Goal: Find specific page/section: Find specific page/section

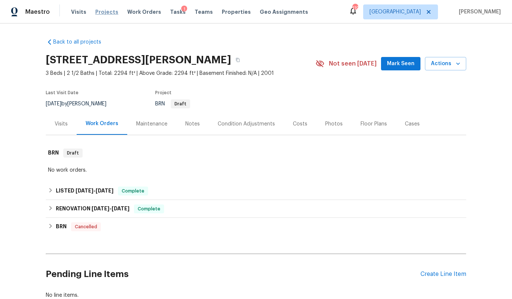
click at [105, 12] on span "Projects" at bounding box center [106, 11] width 23 height 7
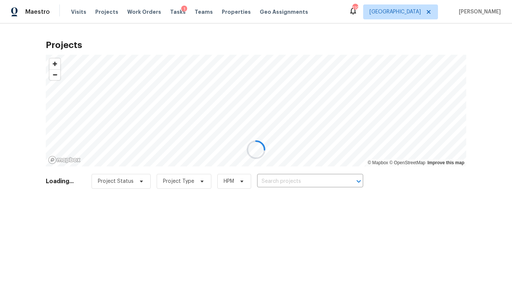
click at [423, 14] on div at bounding box center [256, 149] width 512 height 299
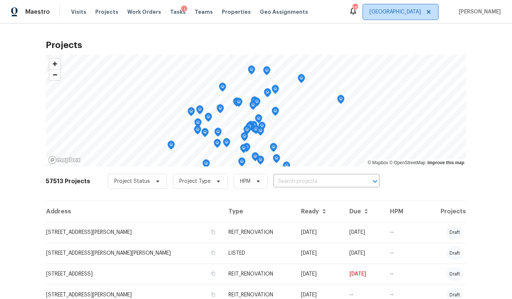
click at [421, 14] on span "[GEOGRAPHIC_DATA]" at bounding box center [395, 11] width 51 height 7
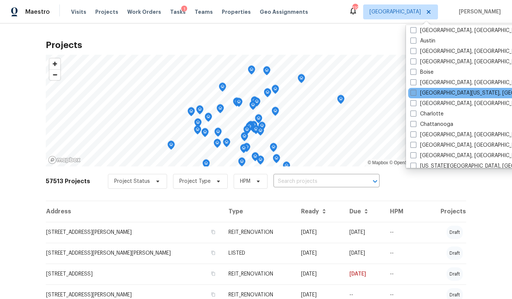
scroll to position [26, 0]
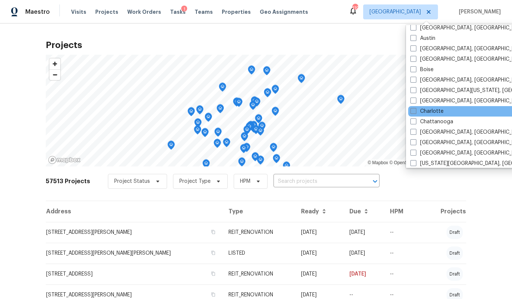
click at [431, 114] on label "Charlotte" at bounding box center [427, 111] width 33 height 7
click at [415, 112] on input "Charlotte" at bounding box center [413, 110] width 5 height 5
checkbox input "true"
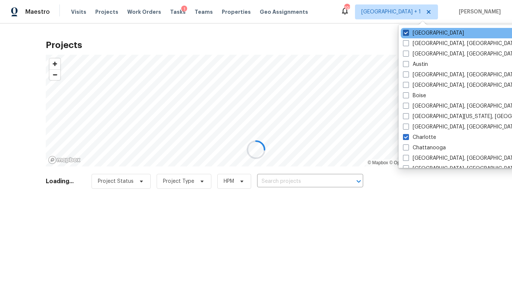
click at [419, 35] on label "[GEOGRAPHIC_DATA]" at bounding box center [433, 32] width 61 height 7
click at [408, 34] on input "[GEOGRAPHIC_DATA]" at bounding box center [405, 31] width 5 height 5
checkbox input "false"
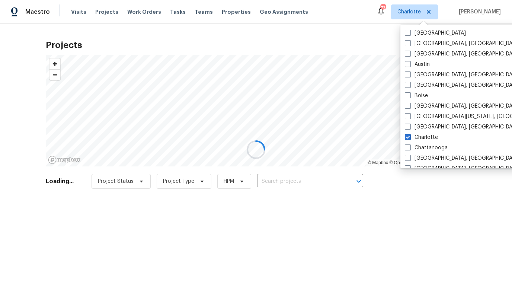
click at [370, 35] on div at bounding box center [256, 149] width 512 height 299
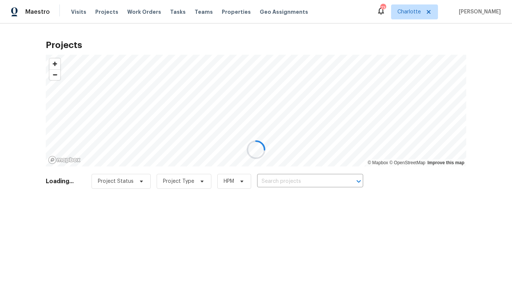
click at [268, 179] on div at bounding box center [256, 149] width 512 height 299
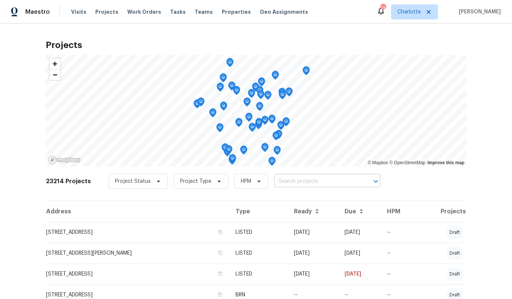
click at [283, 179] on input "text" at bounding box center [316, 182] width 85 height 12
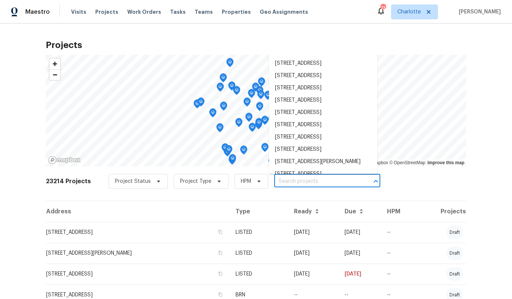
paste input "[STREET_ADDRESS]"
type input "[STREET_ADDRESS]"
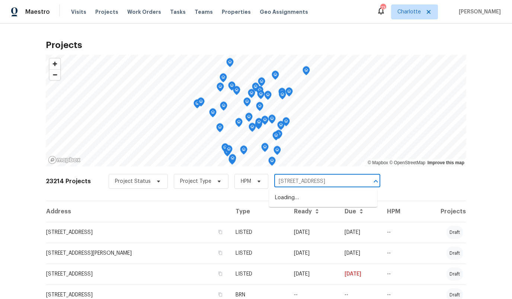
scroll to position [0, 12]
click at [286, 197] on li "[STREET_ADDRESS]" at bounding box center [323, 198] width 108 height 12
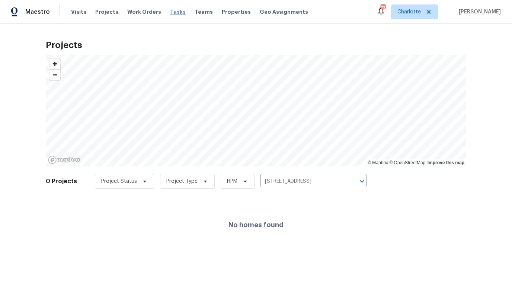
click at [170, 13] on span "Tasks" at bounding box center [178, 11] width 16 height 5
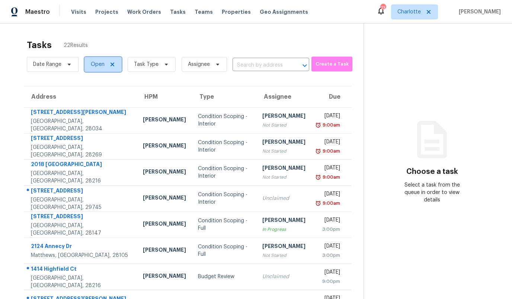
click at [101, 67] on span "Open" at bounding box center [98, 64] width 14 height 7
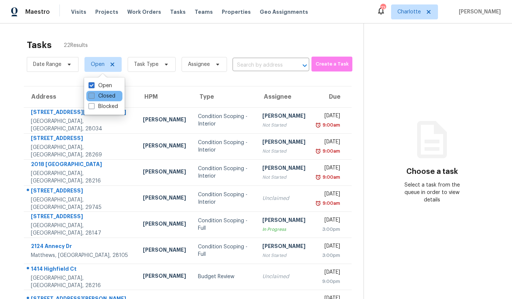
click at [103, 93] on label "Closed" at bounding box center [102, 95] width 27 height 7
click at [93, 93] on input "Closed" at bounding box center [91, 94] width 5 height 5
checkbox input "true"
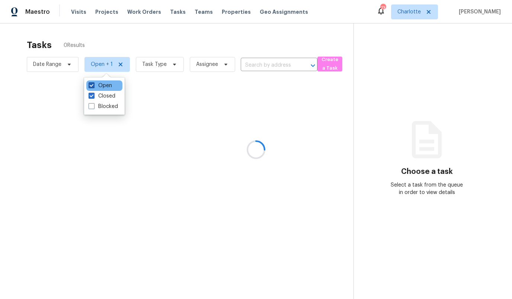
click at [102, 86] on label "Open" at bounding box center [100, 85] width 23 height 7
click at [93, 86] on input "Open" at bounding box center [91, 84] width 5 height 5
checkbox input "false"
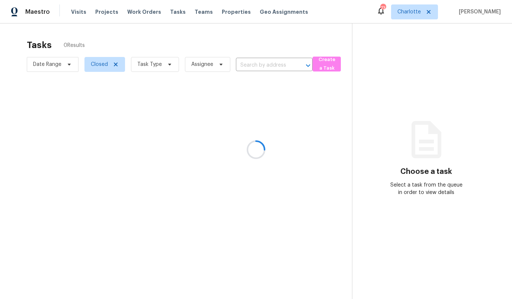
click at [246, 64] on div at bounding box center [256, 149] width 512 height 299
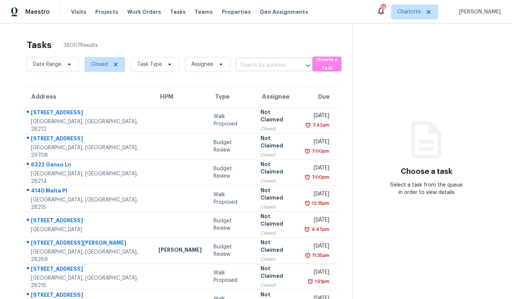
click at [247, 64] on input "text" at bounding box center [264, 66] width 56 height 12
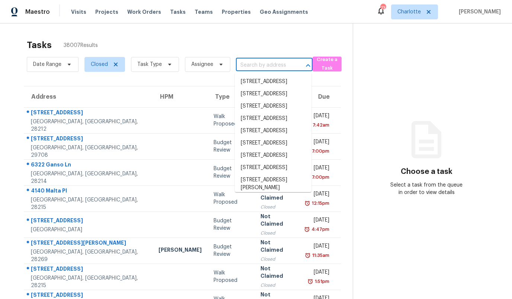
paste input "[STREET_ADDRESS]"
type input "[STREET_ADDRESS]"
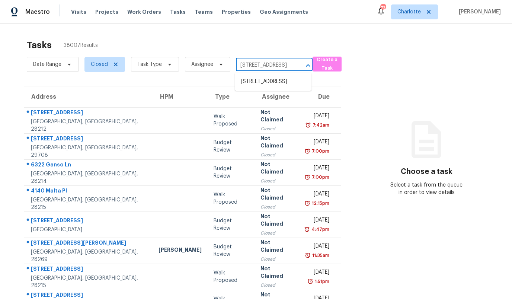
scroll to position [0, 43]
click at [251, 84] on li "[STREET_ADDRESS]" at bounding box center [273, 82] width 77 height 12
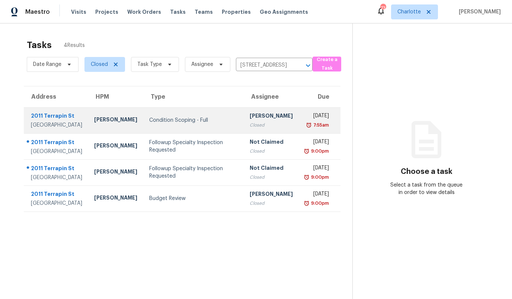
click at [185, 123] on div "Condition Scoping - Full" at bounding box center [193, 120] width 89 height 7
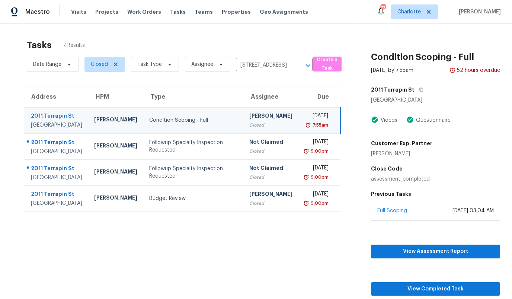
scroll to position [23, 0]
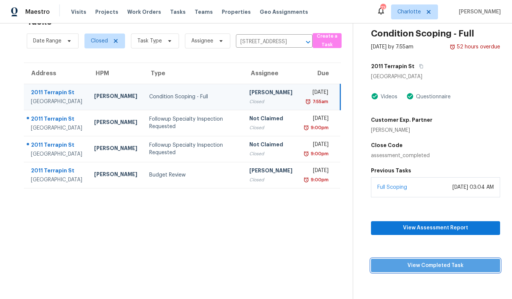
click at [447, 267] on span "View Completed Task" at bounding box center [435, 265] width 117 height 9
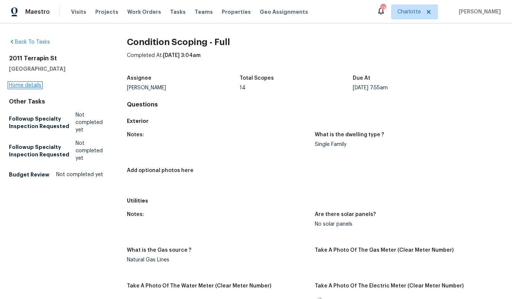
click at [29, 87] on link "Home details" at bounding box center [25, 85] width 32 height 5
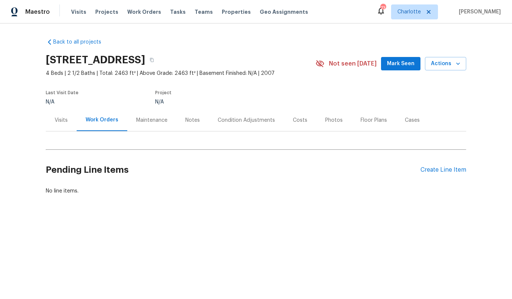
click at [297, 125] on div "Costs" at bounding box center [300, 120] width 32 height 22
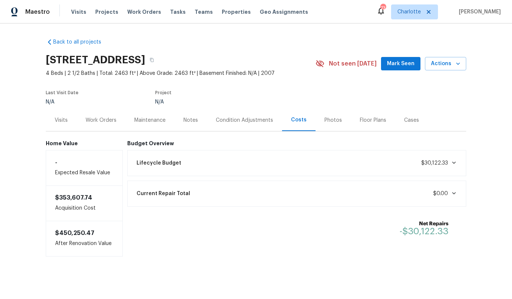
click at [452, 165] on icon at bounding box center [454, 163] width 6 height 6
